Goal: Complete application form: Complete application form

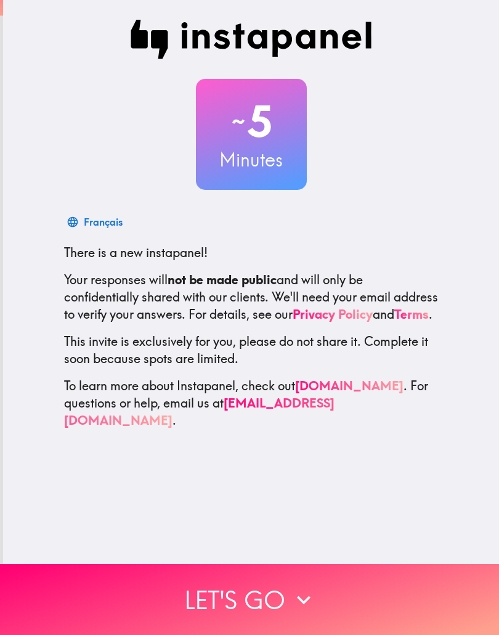
click at [225, 607] on button "Let's go" at bounding box center [249, 599] width 499 height 71
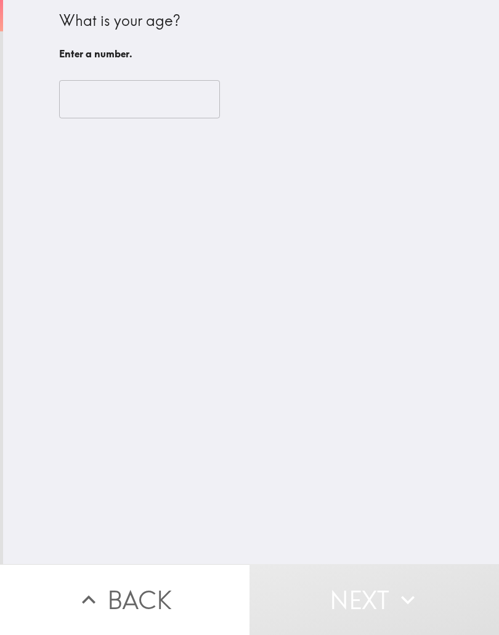
click at [97, 102] on input "number" at bounding box center [139, 99] width 161 height 38
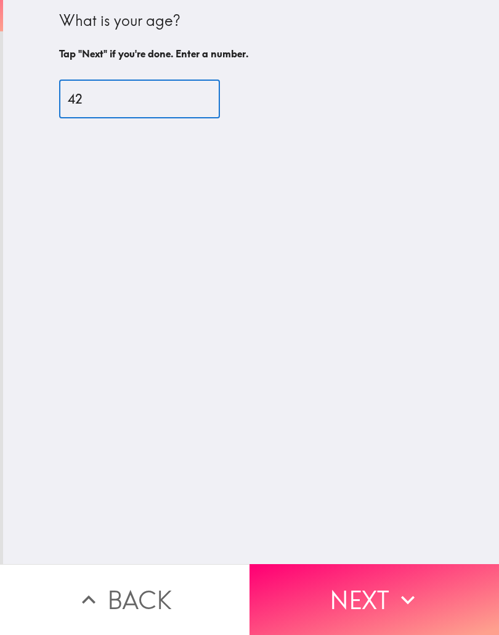
type input "42"
click at [332, 593] on button "Next" at bounding box center [375, 599] width 250 height 71
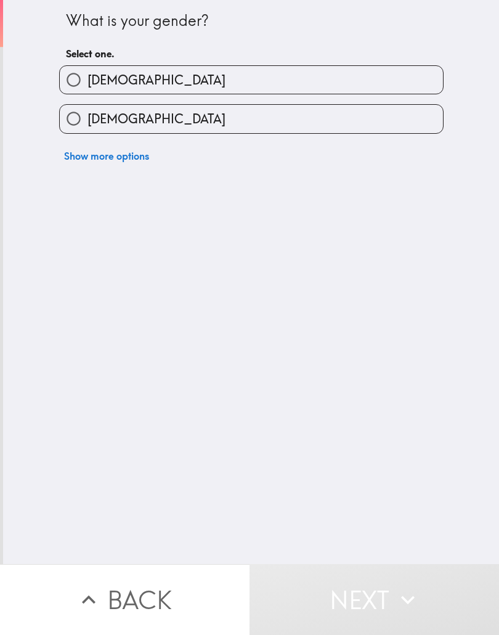
click at [67, 115] on input "[DEMOGRAPHIC_DATA]" at bounding box center [74, 119] width 28 height 28
radio input "true"
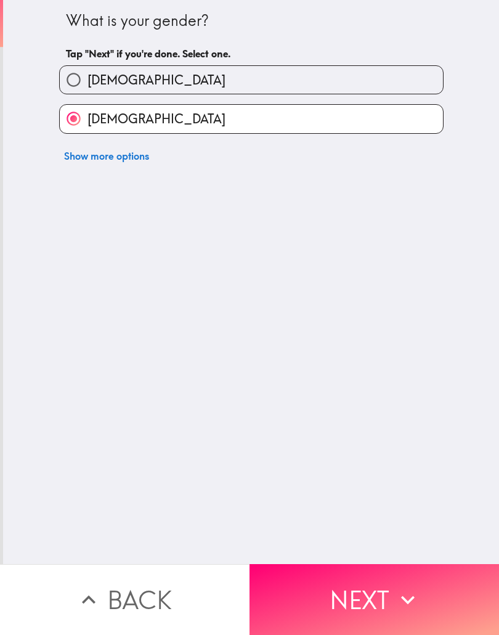
click at [351, 594] on button "Next" at bounding box center [375, 599] width 250 height 71
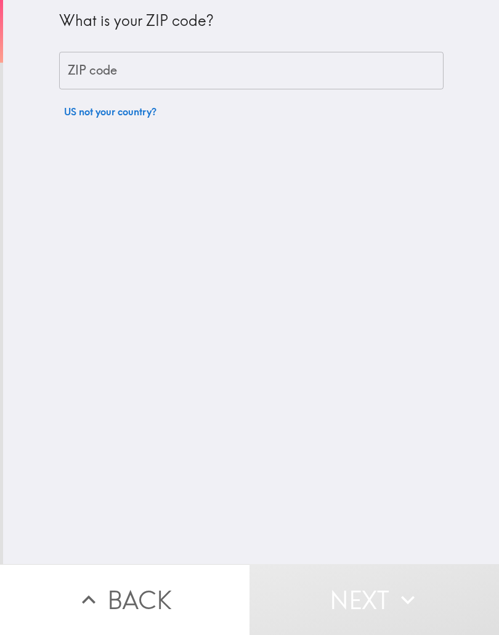
click at [79, 73] on div "ZIP code ZIP code" at bounding box center [251, 71] width 385 height 38
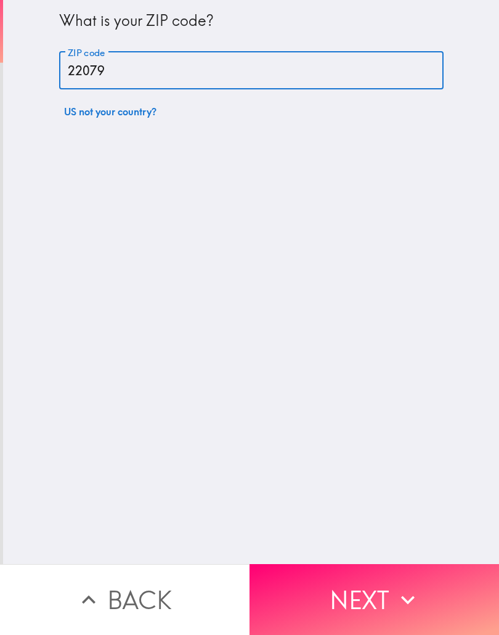
type input "22079"
click at [386, 590] on button "Next" at bounding box center [375, 599] width 250 height 71
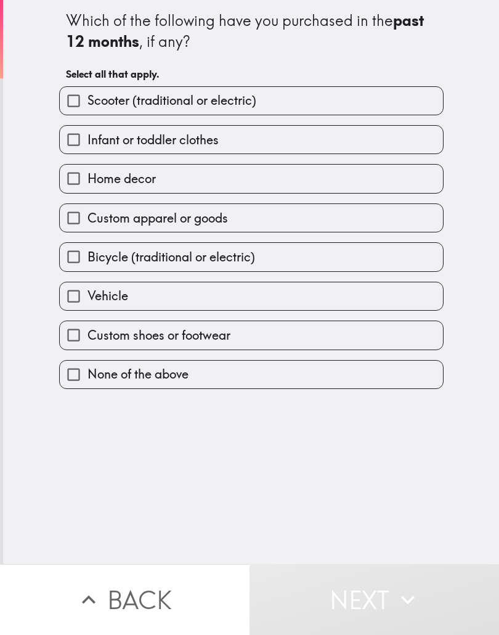
click at [67, 185] on input "Home decor" at bounding box center [74, 179] width 28 height 28
checkbox input "true"
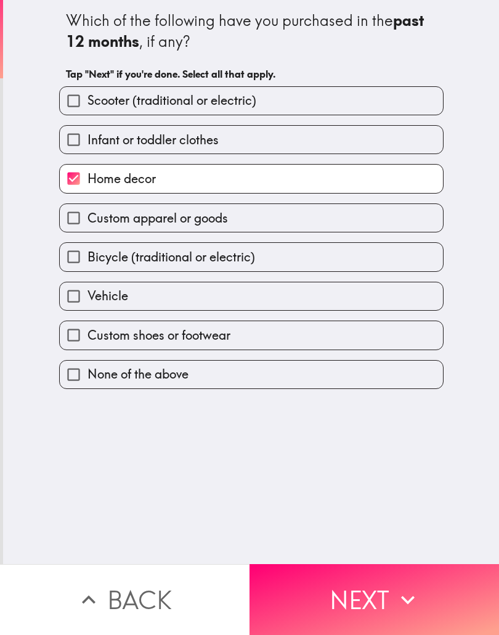
click at [75, 232] on input "Custom apparel or goods" at bounding box center [74, 218] width 28 height 28
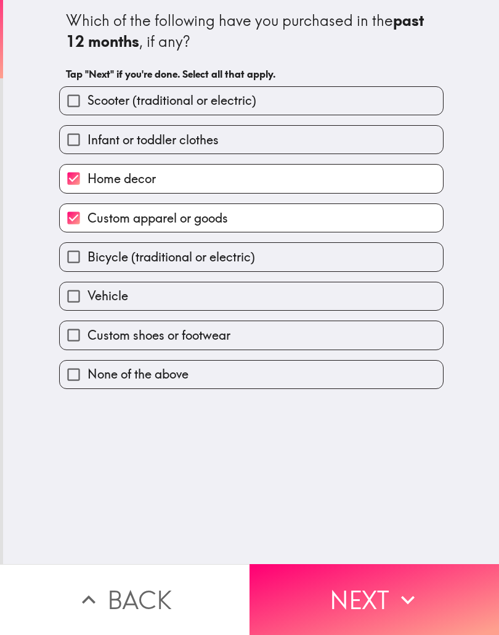
click at [79, 226] on input "Custom apparel or goods" at bounding box center [74, 218] width 28 height 28
checkbox input "false"
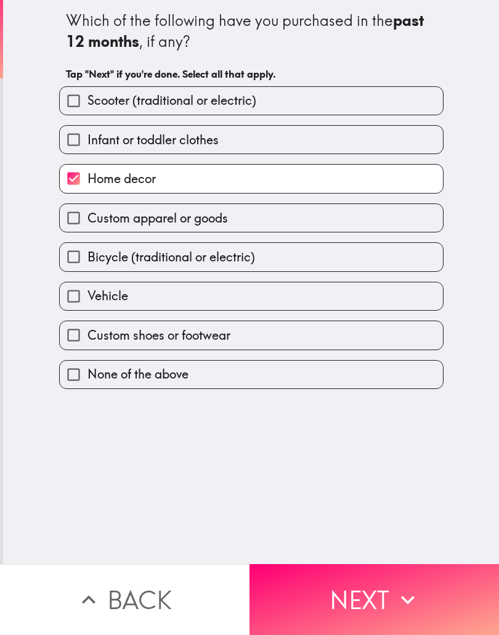
click at [324, 594] on button "Next" at bounding box center [375, 599] width 250 height 71
